Goal: Information Seeking & Learning: Learn about a topic

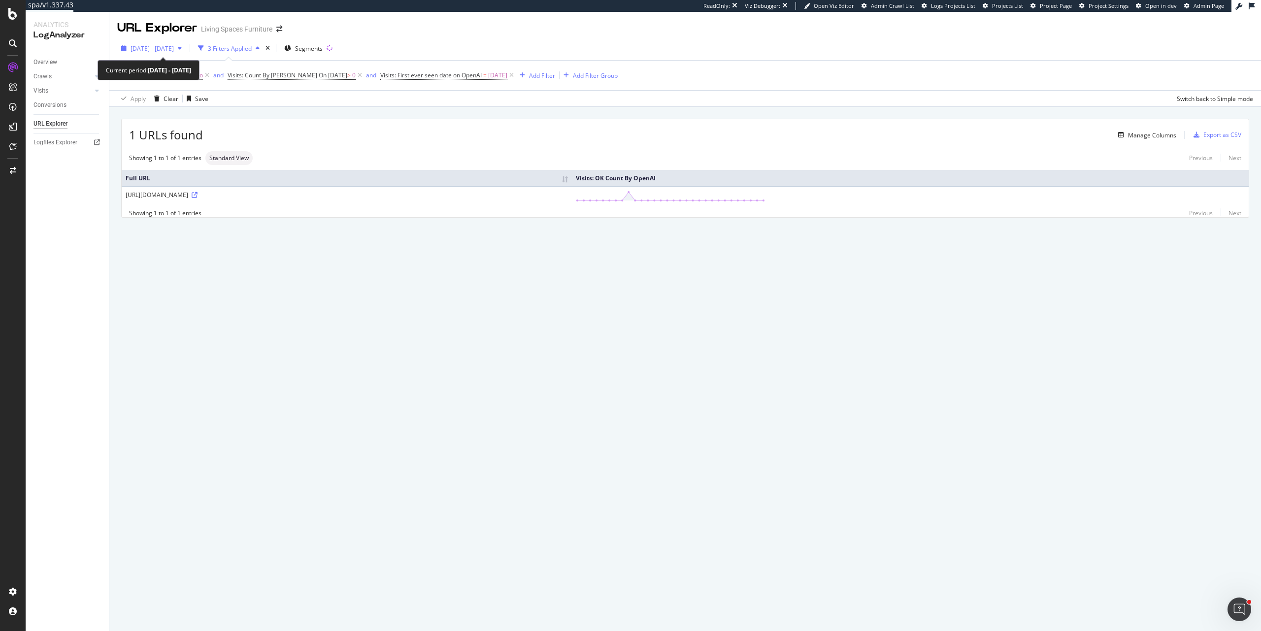
click at [174, 46] on span "[DATE] - [DATE]" at bounding box center [152, 48] width 43 height 8
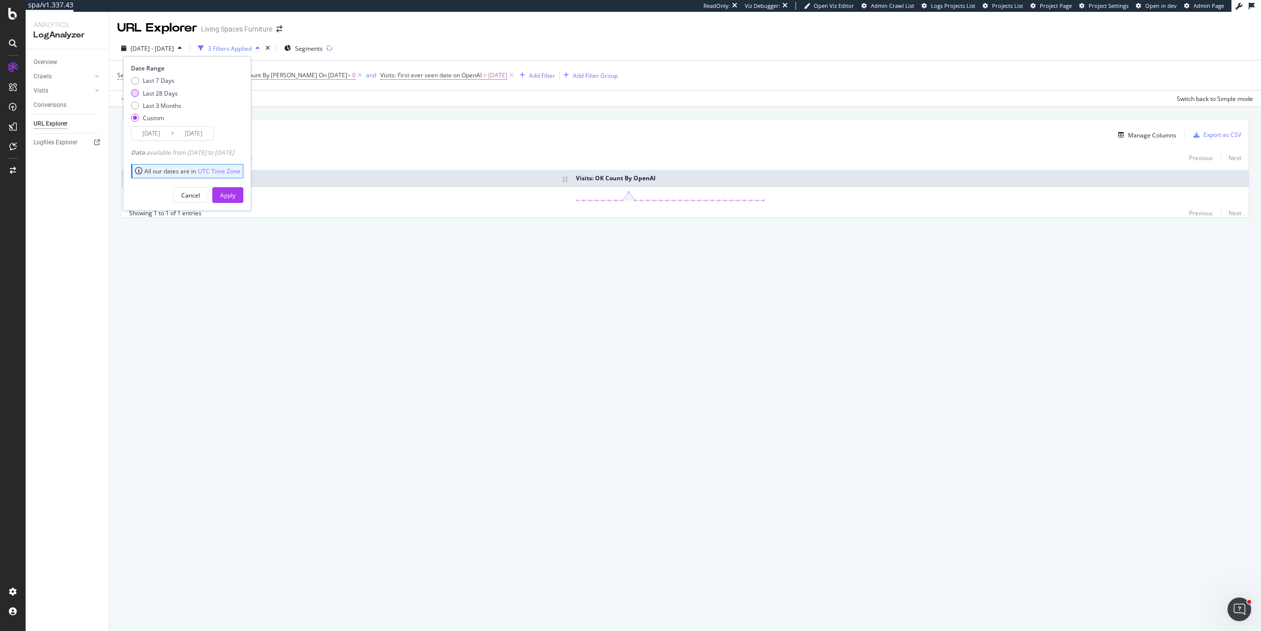
click at [173, 89] on div "Last 28 Days" at bounding box center [160, 93] width 35 height 8
type input "2025/08/27"
type input "2025/09/23"
click at [235, 197] on div "Apply" at bounding box center [227, 195] width 15 height 8
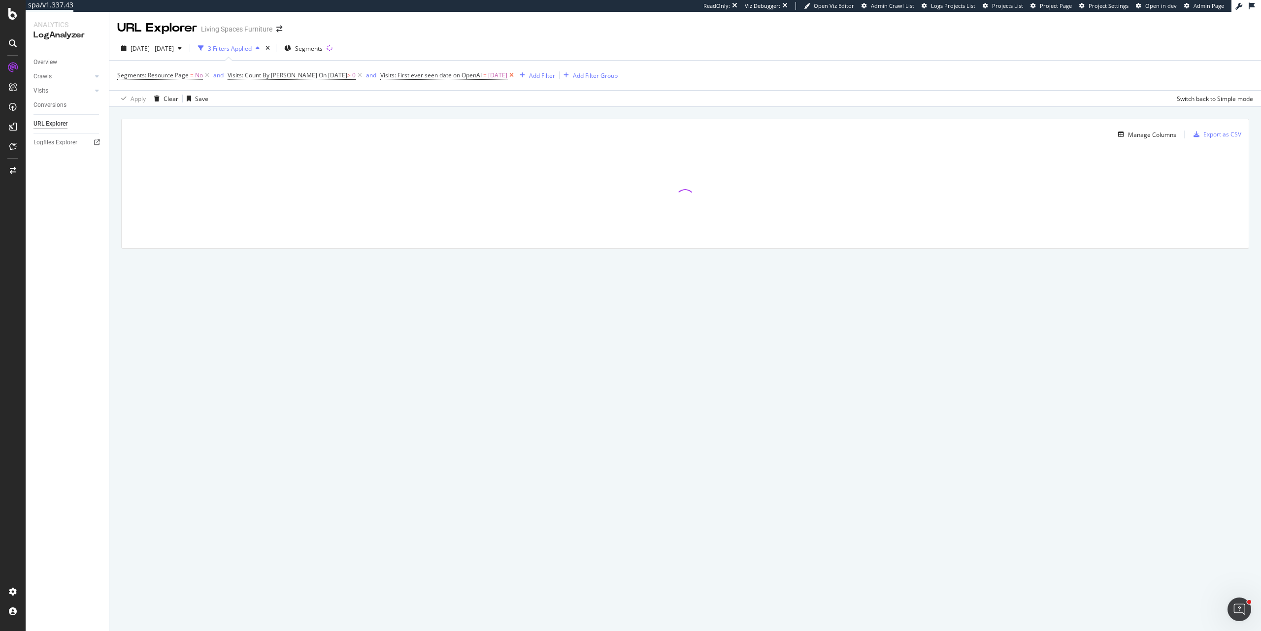
click at [511, 75] on icon at bounding box center [511, 75] width 8 height 10
click at [356, 77] on icon at bounding box center [360, 75] width 8 height 10
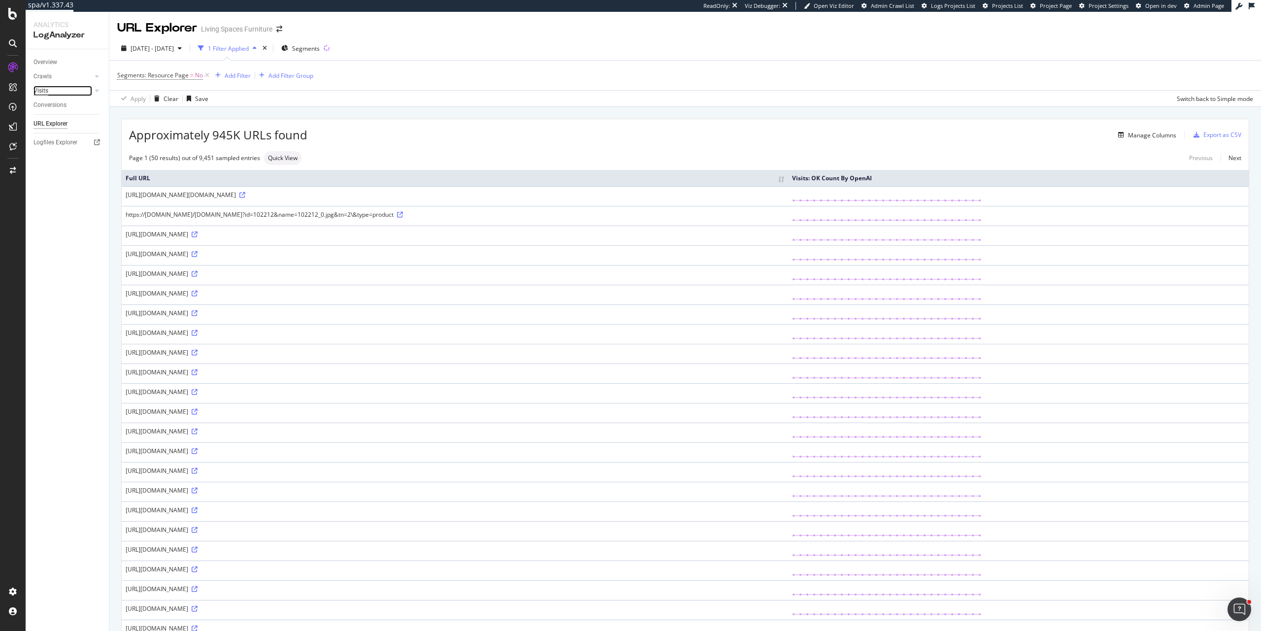
click at [48, 90] on div "Visits" at bounding box center [40, 91] width 15 height 10
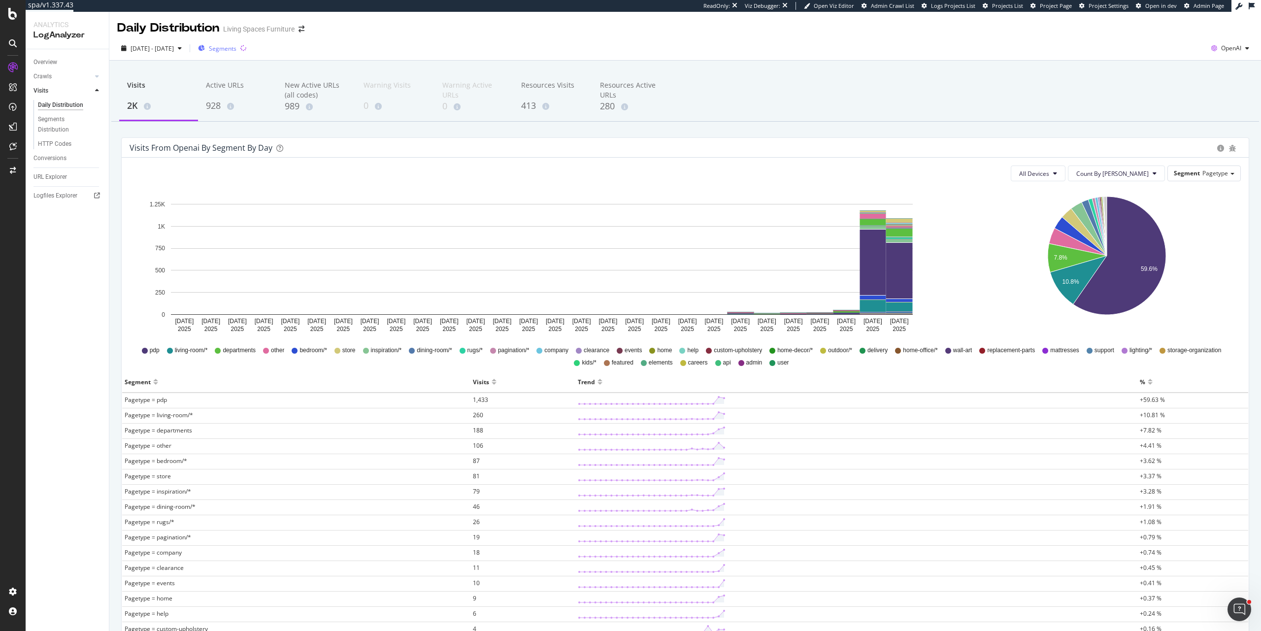
click at [236, 46] on span "Segments" at bounding box center [223, 48] width 28 height 8
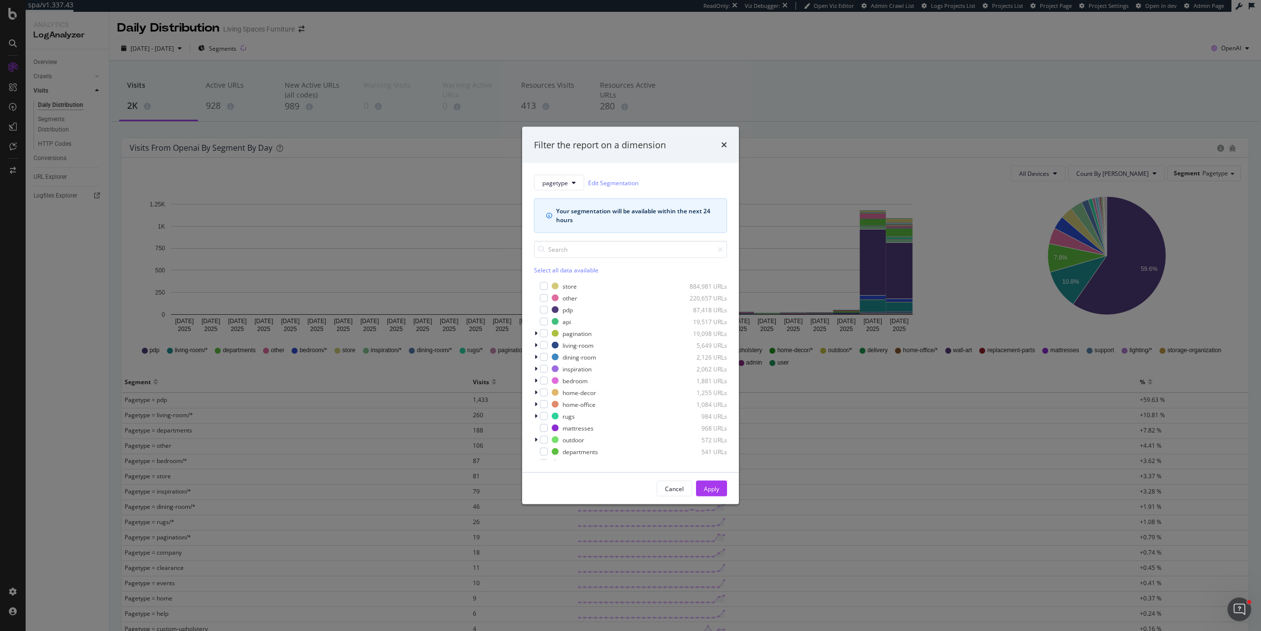
click at [463, 47] on div "Filter the report on a dimension pagetype Edit Segmentation Your segmentation w…" at bounding box center [630, 315] width 1261 height 631
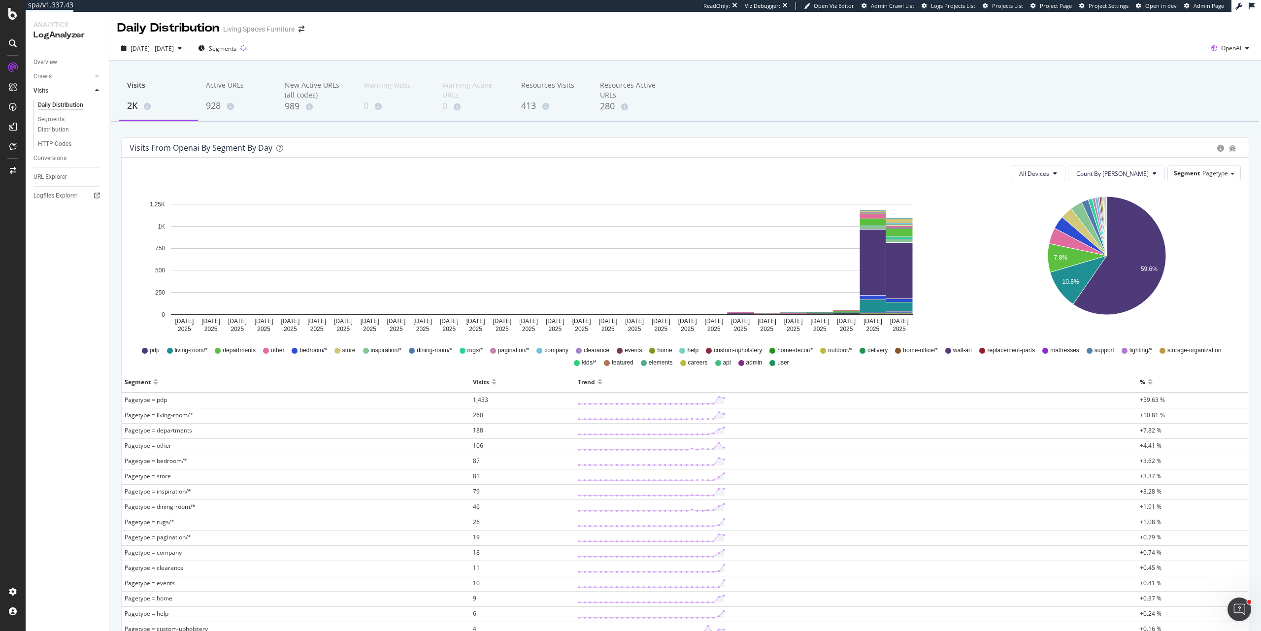
click at [469, 47] on div "2025 Aug. 27th - Sep. 23rd Segments OpenAI" at bounding box center [685, 50] width 1152 height 20
click at [1221, 46] on span "OpenAI" at bounding box center [1231, 48] width 20 height 8
click at [1187, 77] on span "Other AI Bots" at bounding box center [1173, 75] width 36 height 9
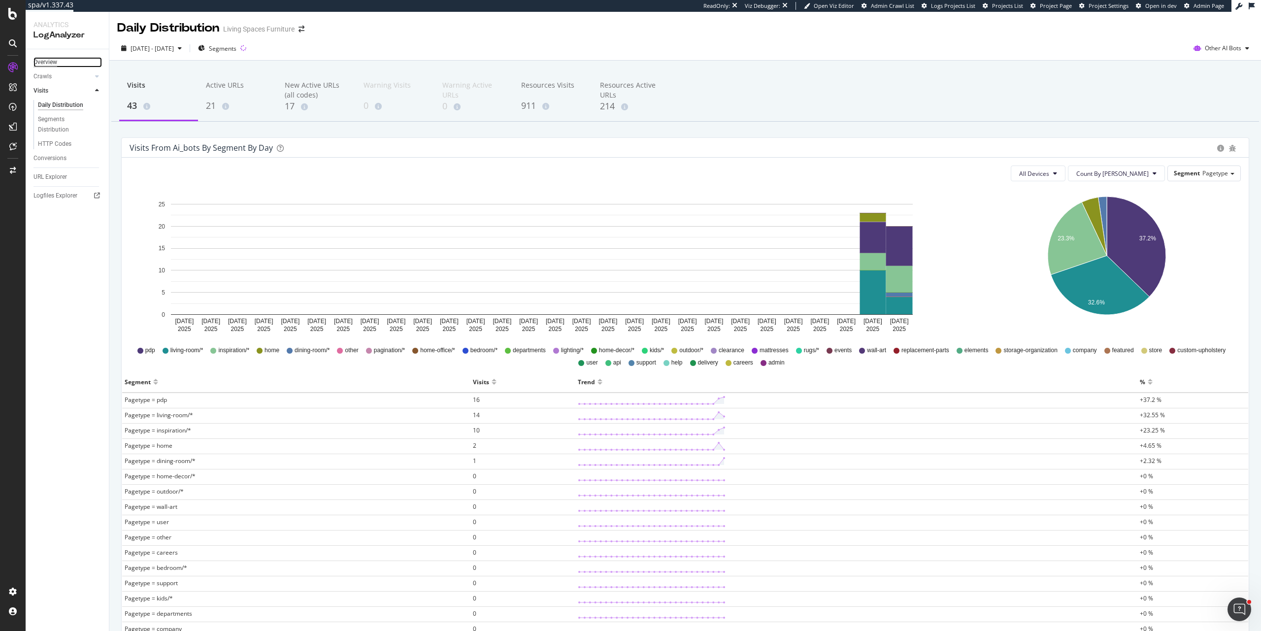
click at [52, 60] on div "Overview" at bounding box center [45, 62] width 24 height 10
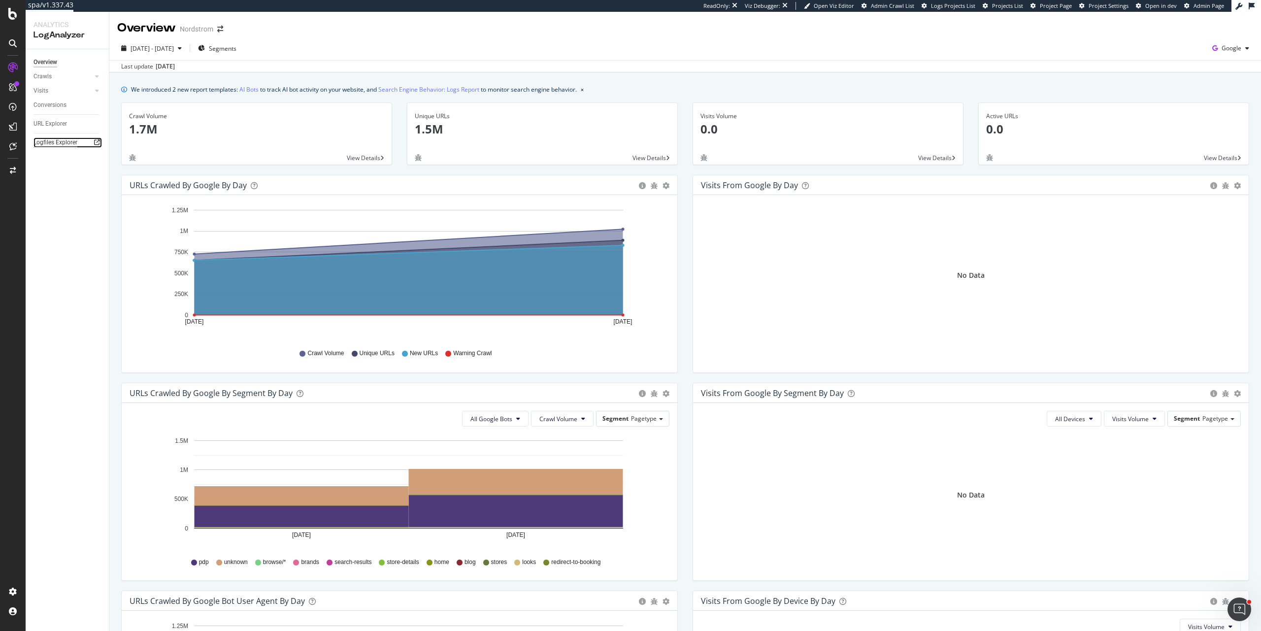
click at [61, 146] on div "Logfiles Explorer" at bounding box center [55, 142] width 44 height 10
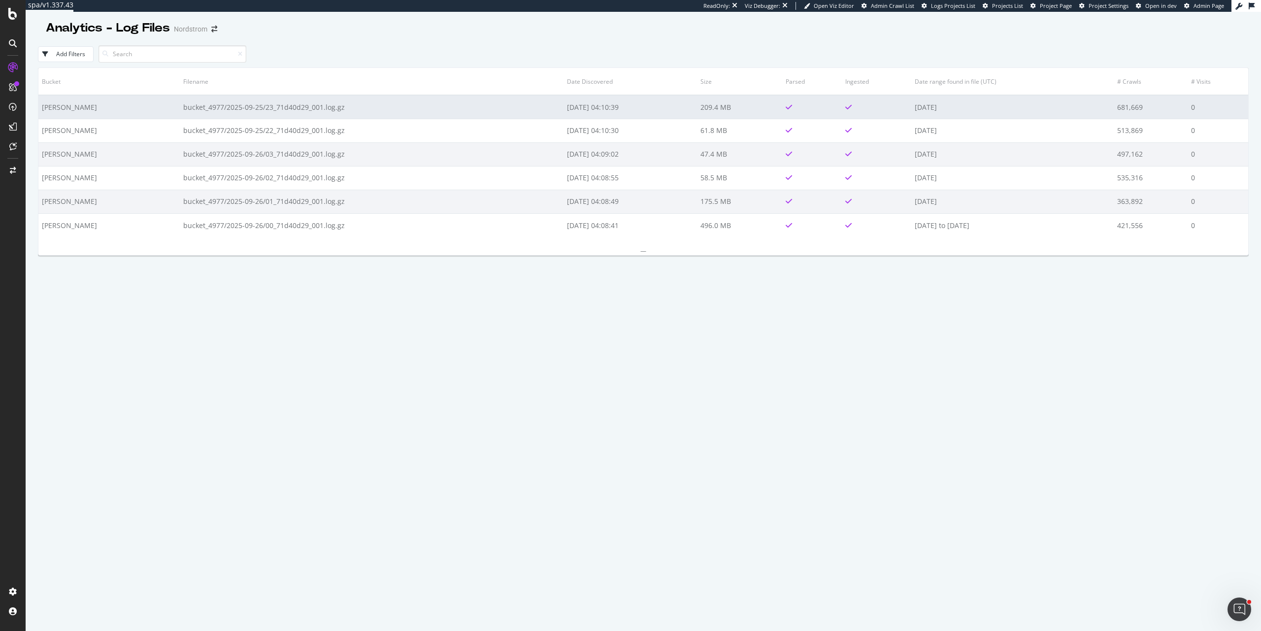
click at [416, 115] on td "bucket_4977/2025-09-25/23_71d40d29_001.log.gz" at bounding box center [372, 107] width 384 height 24
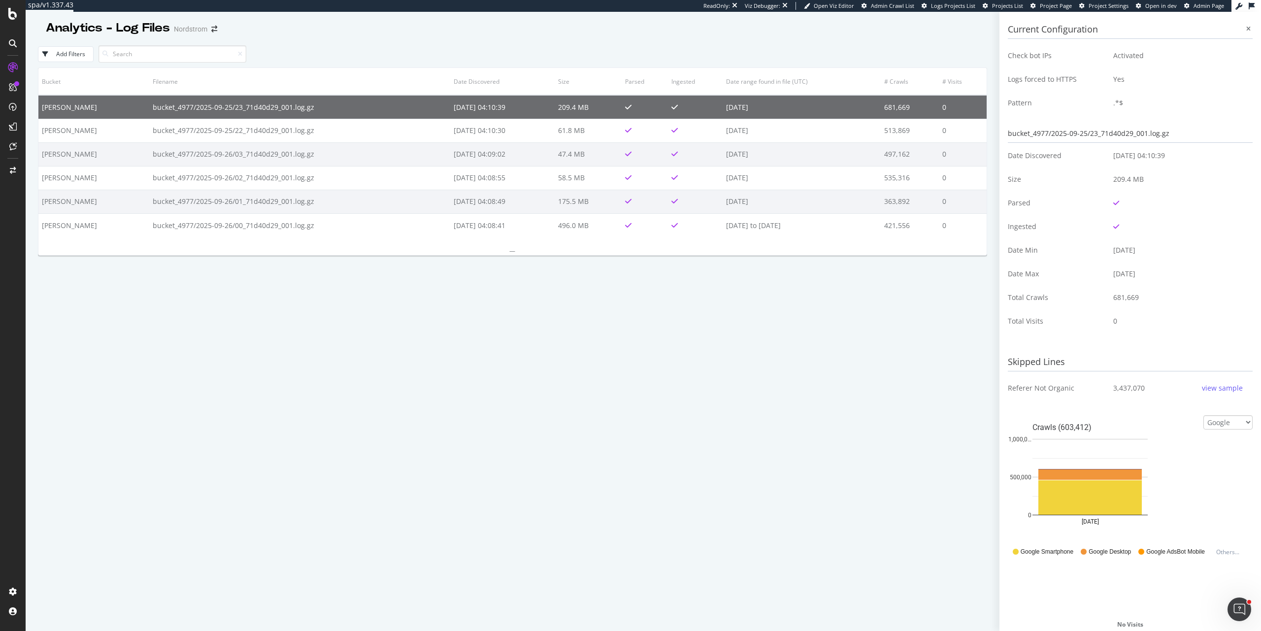
scroll to position [125, 0]
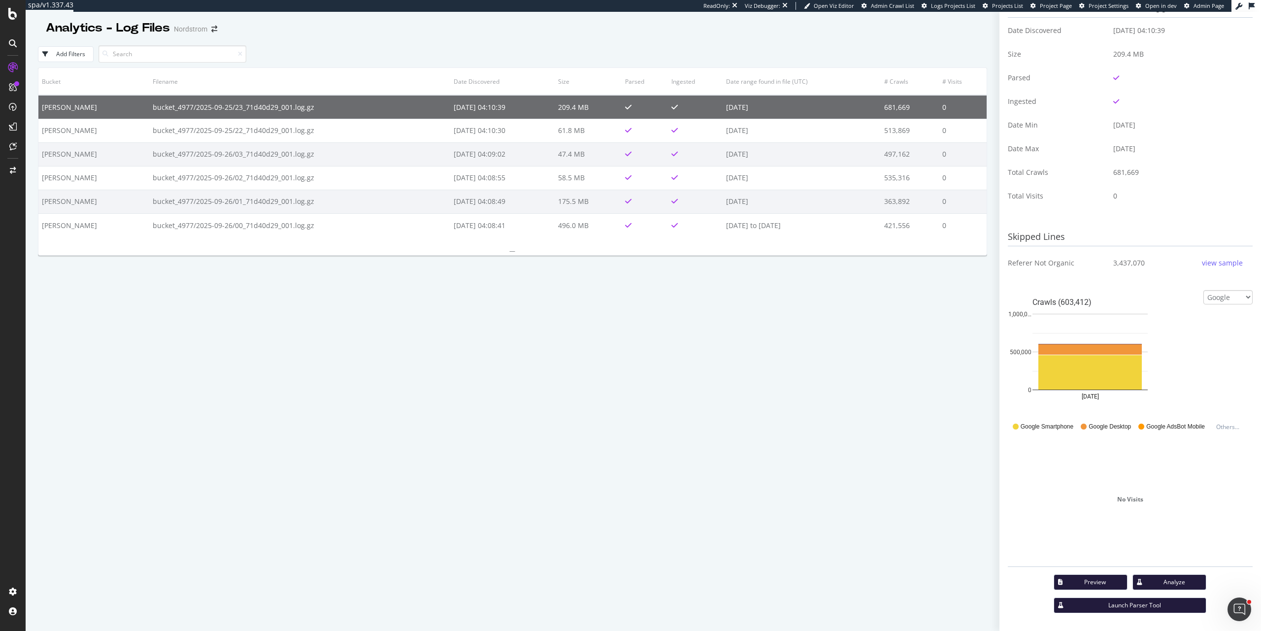
click at [1210, 267] on div "view sample" at bounding box center [1222, 263] width 41 height 10
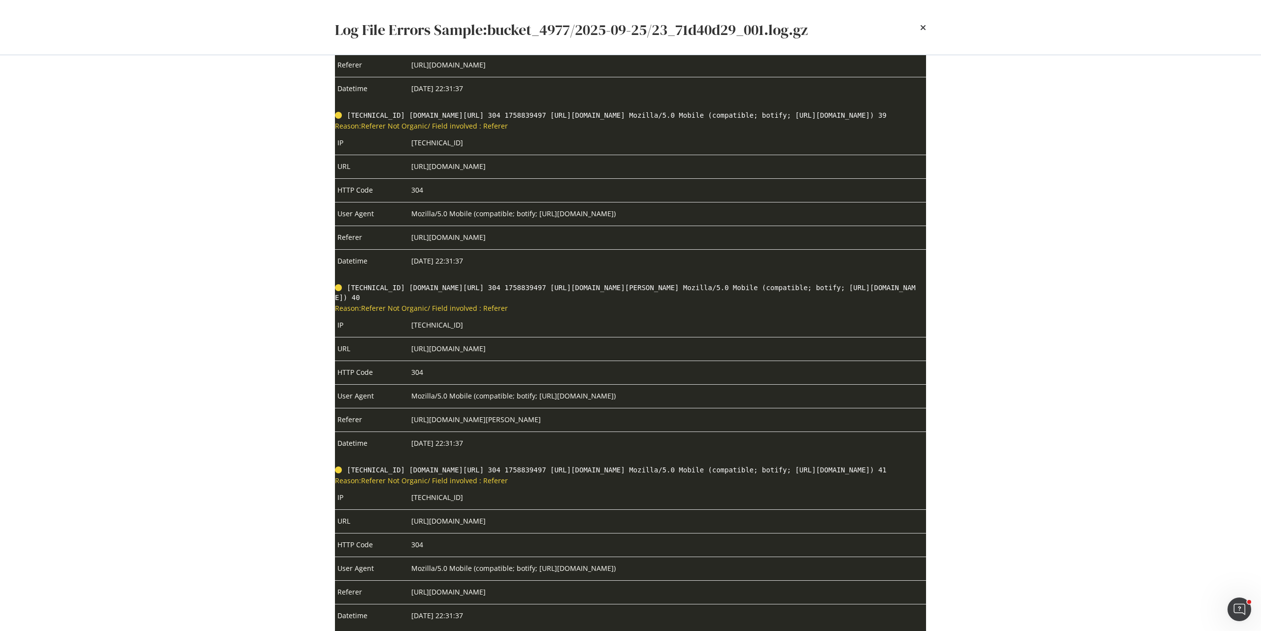
scroll to position [2712, 0]
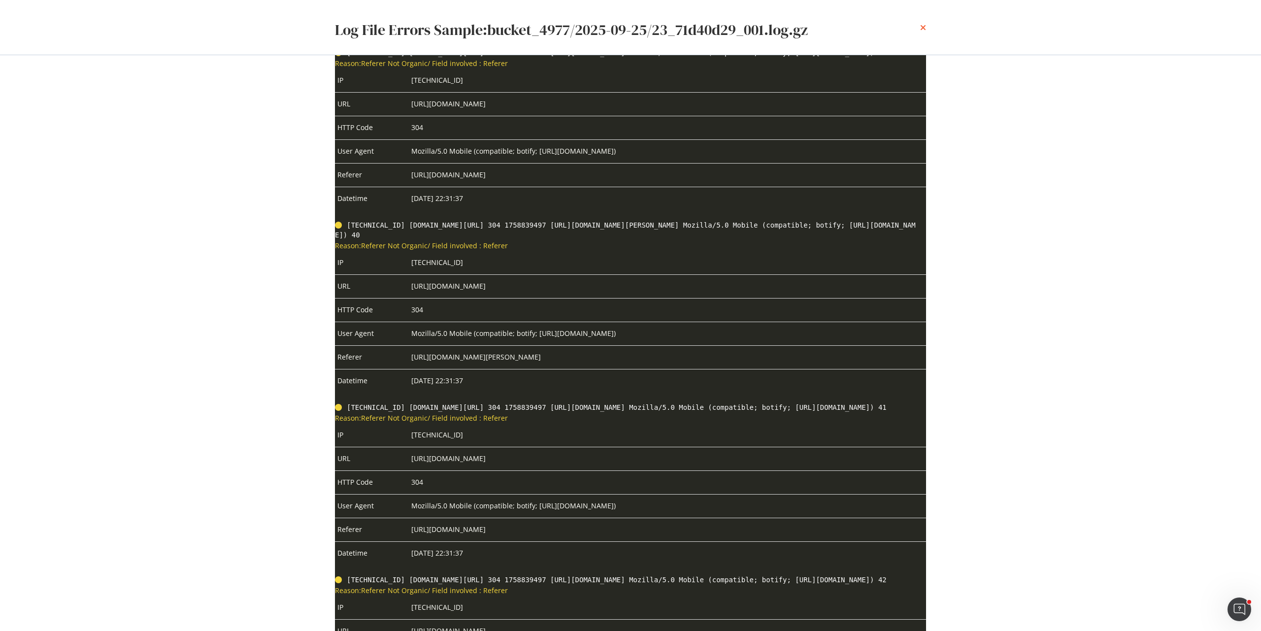
click at [922, 25] on icon "times" at bounding box center [923, 28] width 6 height 8
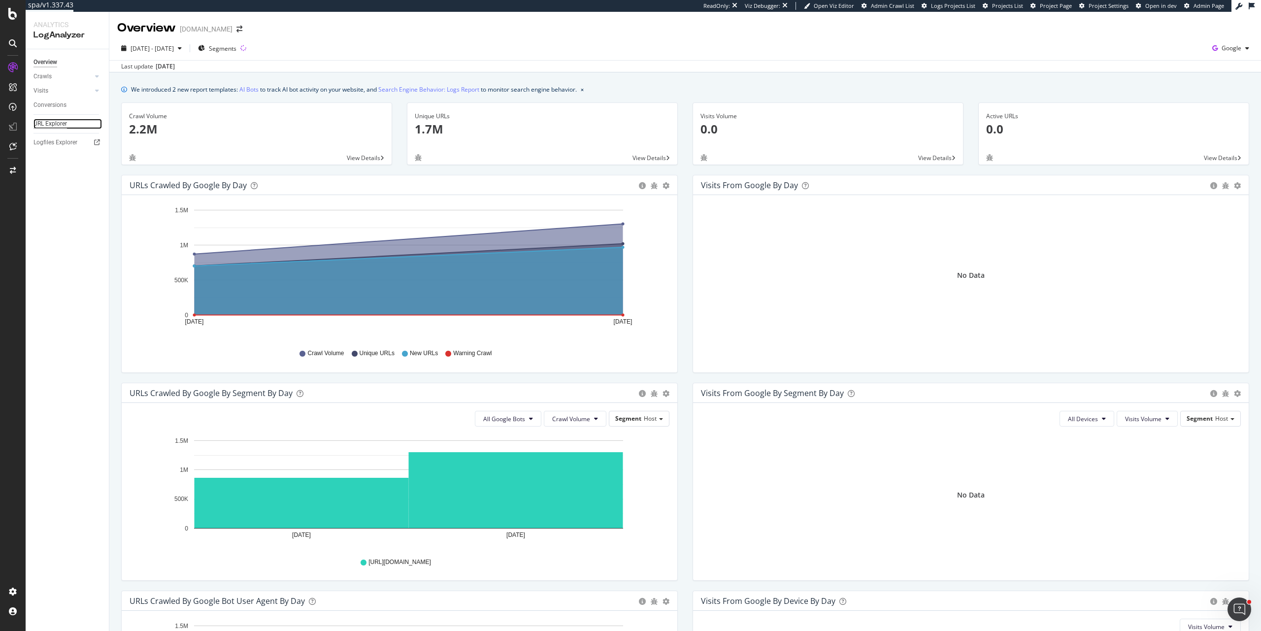
click at [66, 123] on div "URL Explorer" at bounding box center [49, 124] width 33 height 10
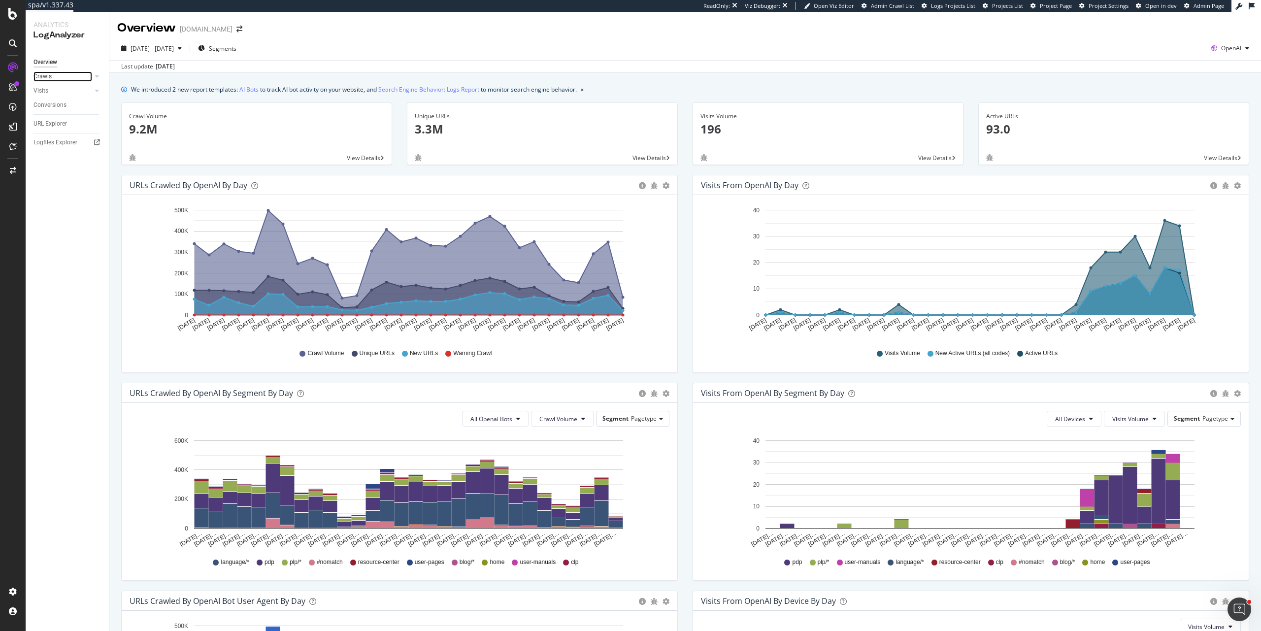
click at [54, 79] on link "Crawls" at bounding box center [62, 76] width 59 height 10
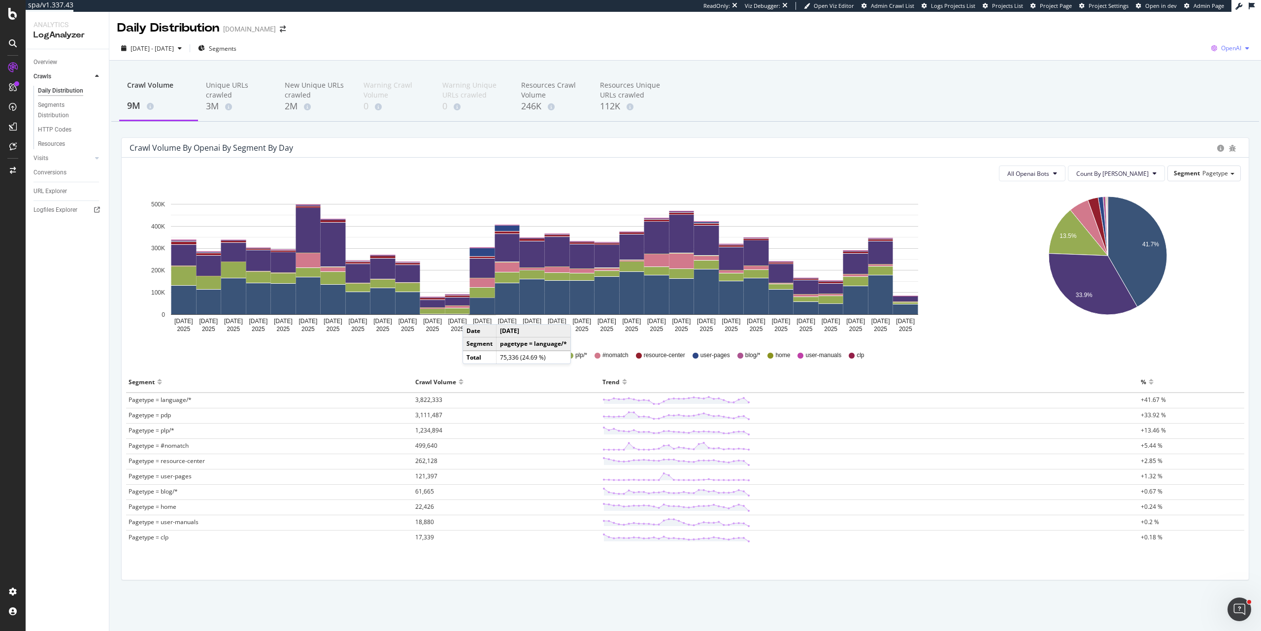
click at [1239, 50] on span "OpenAI" at bounding box center [1231, 48] width 20 height 8
click at [1182, 75] on span "Other AI Bots" at bounding box center [1180, 75] width 36 height 9
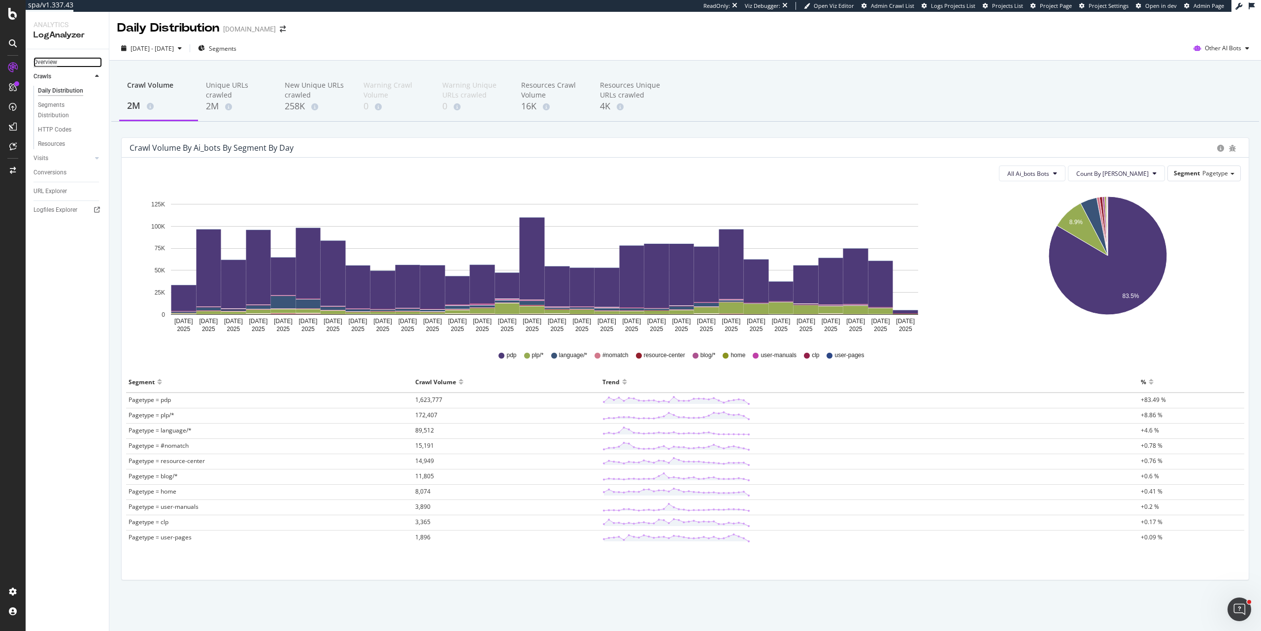
click at [42, 65] on div "Overview" at bounding box center [45, 62] width 24 height 10
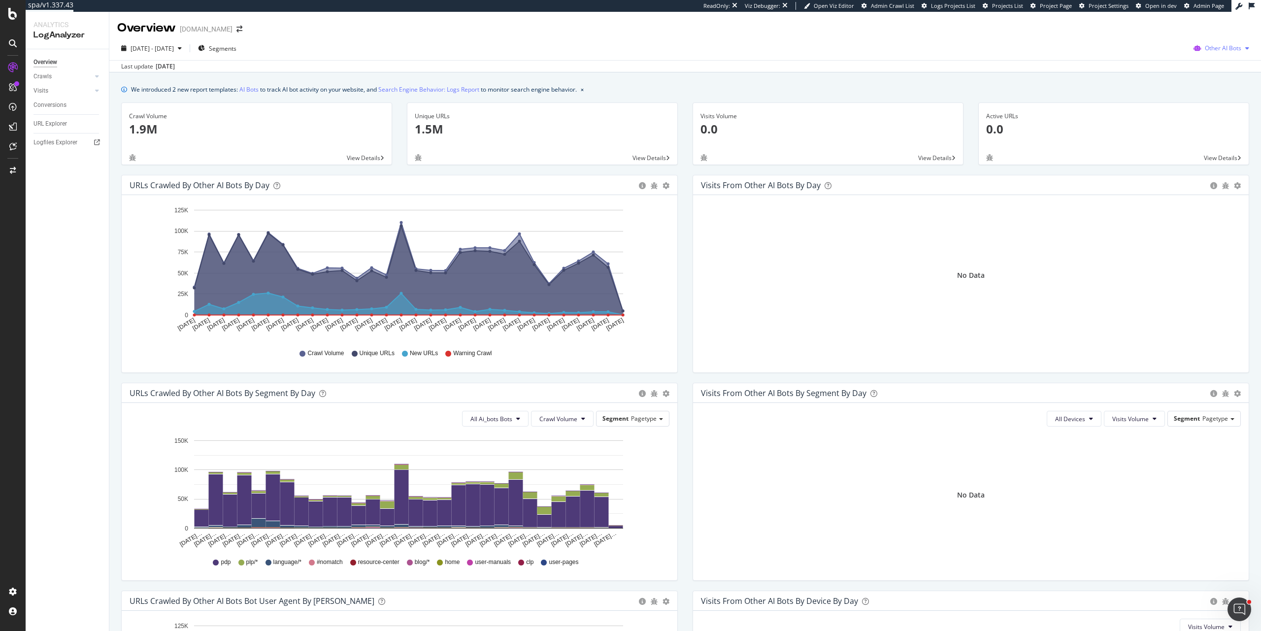
click at [1214, 47] on span "Other AI Bots" at bounding box center [1223, 48] width 36 height 8
click at [1223, 100] on span "OpenAI" at bounding box center [1225, 104] width 38 height 9
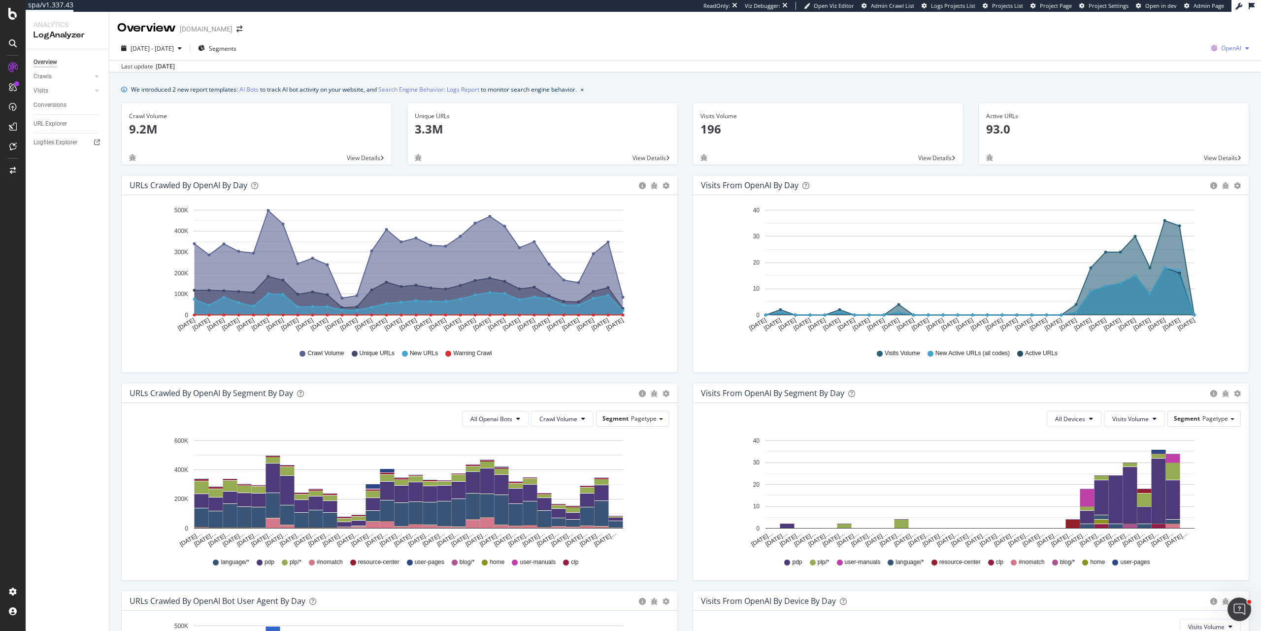
click at [1225, 47] on span "OpenAI" at bounding box center [1231, 48] width 20 height 8
click at [1180, 76] on span "Other AI Bots" at bounding box center [1173, 75] width 36 height 9
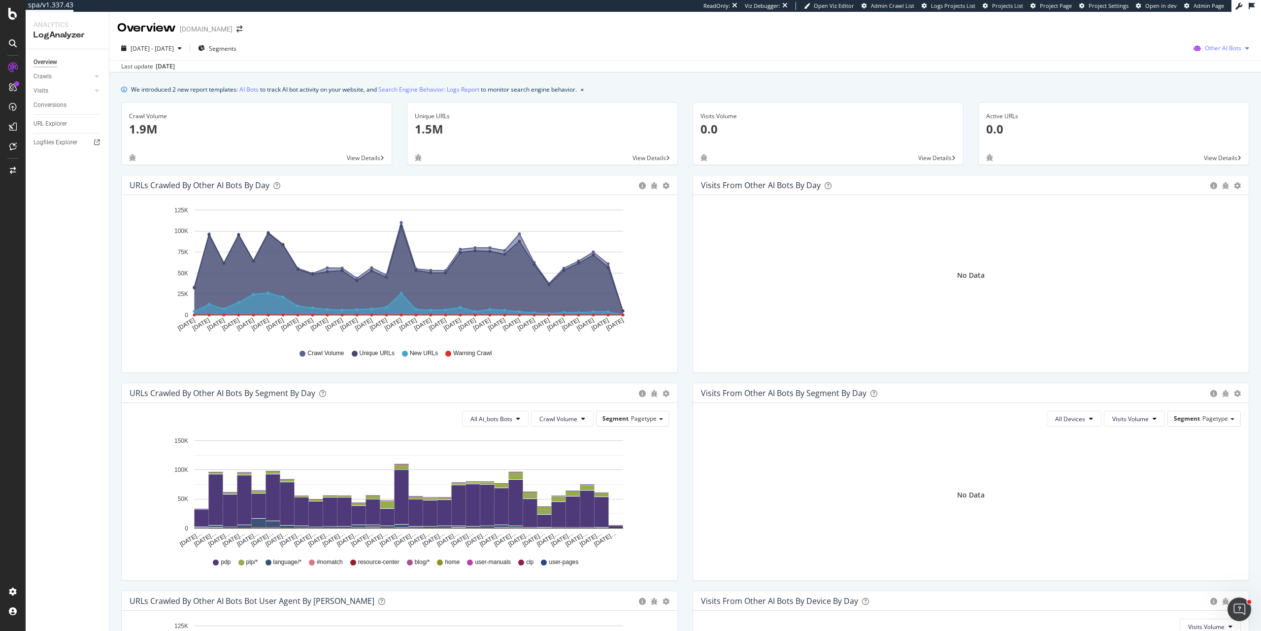
click at [1218, 50] on span "Other AI Bots" at bounding box center [1223, 48] width 36 height 8
click at [1224, 103] on span "OpenAI" at bounding box center [1225, 104] width 38 height 9
